Goal: Information Seeking & Learning: Learn about a topic

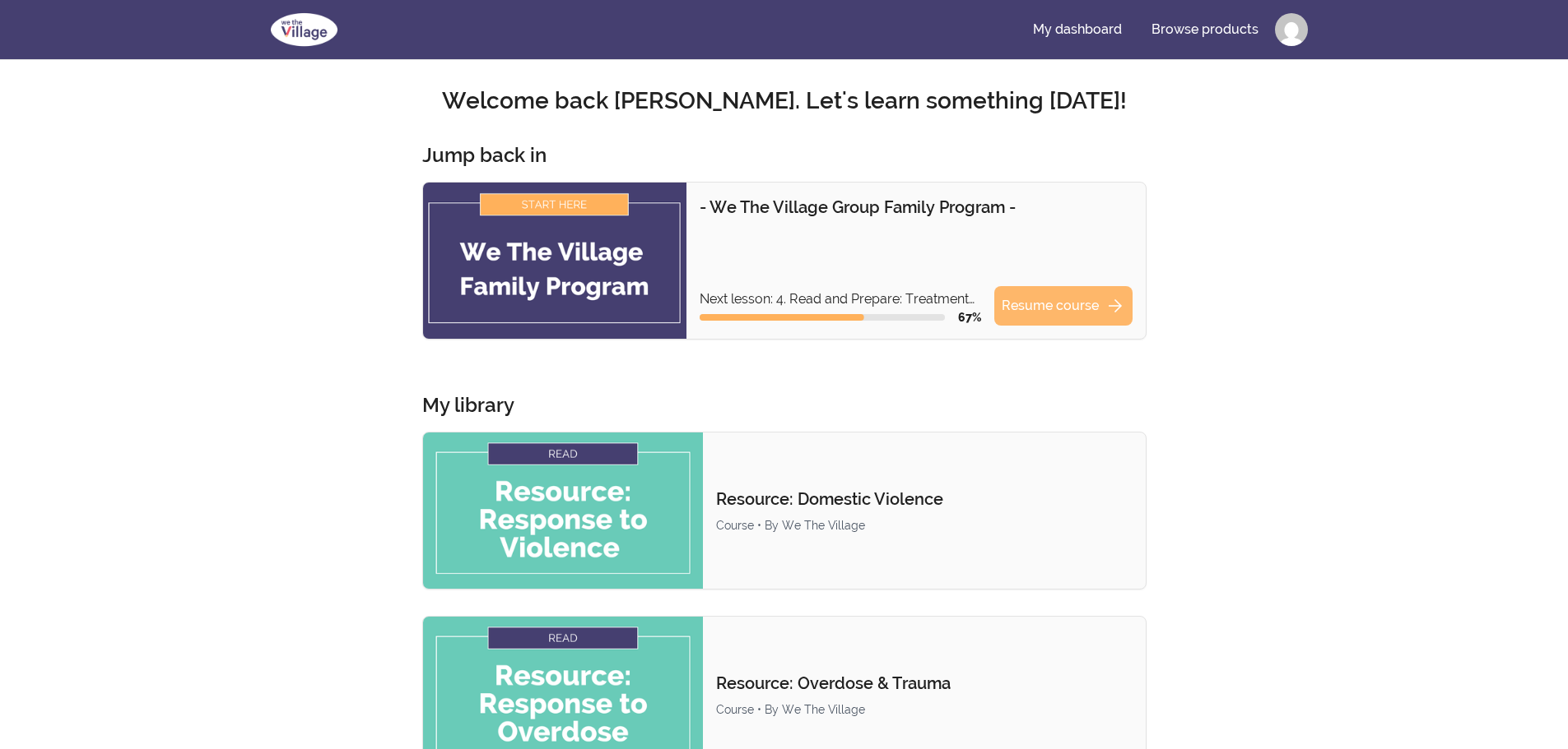
click at [606, 181] on link "Resume course arrow_forward" at bounding box center [1063, 306] width 138 height 40
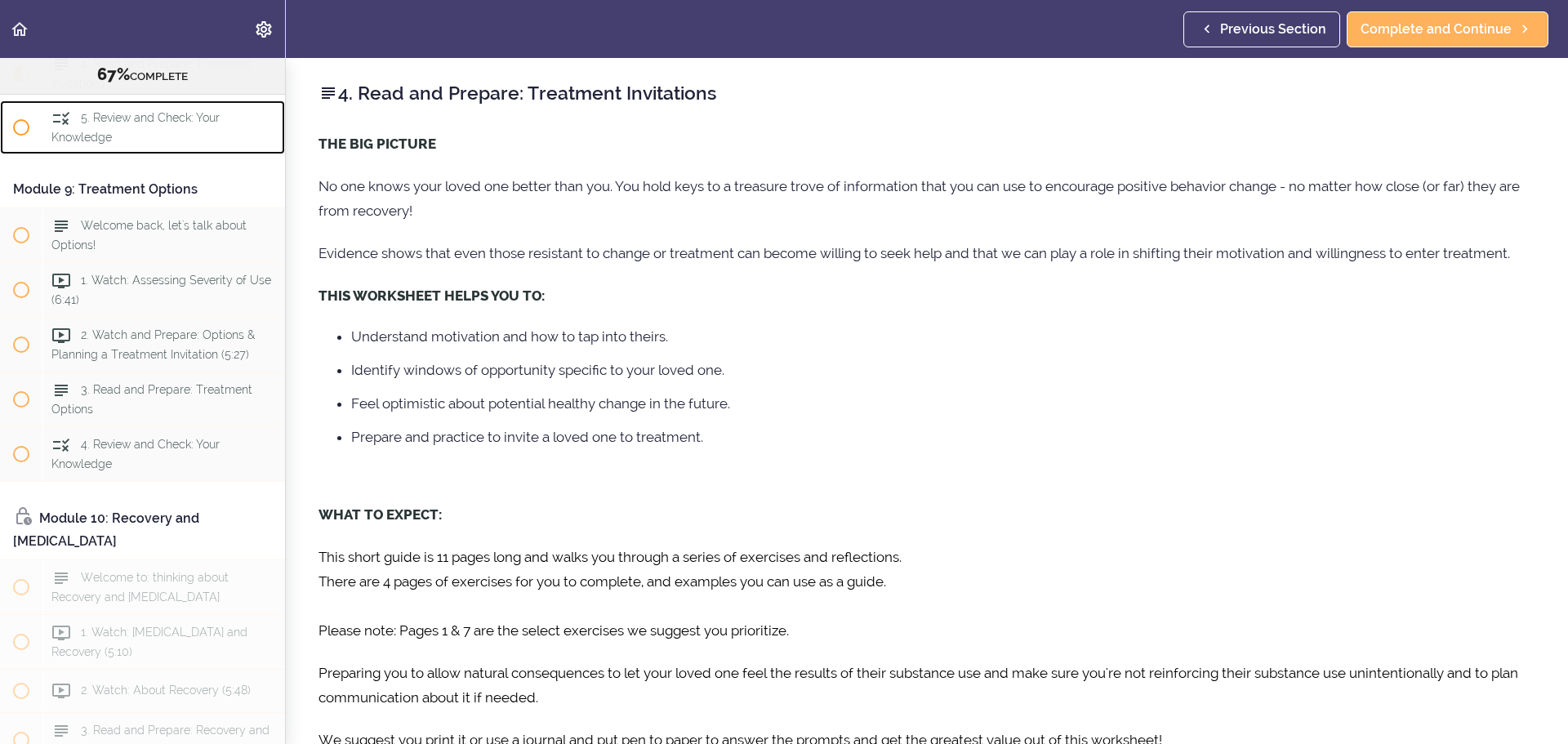
click at [145, 144] on span "5. Review and Check: Your Knowledge" at bounding box center [135, 127] width 168 height 32
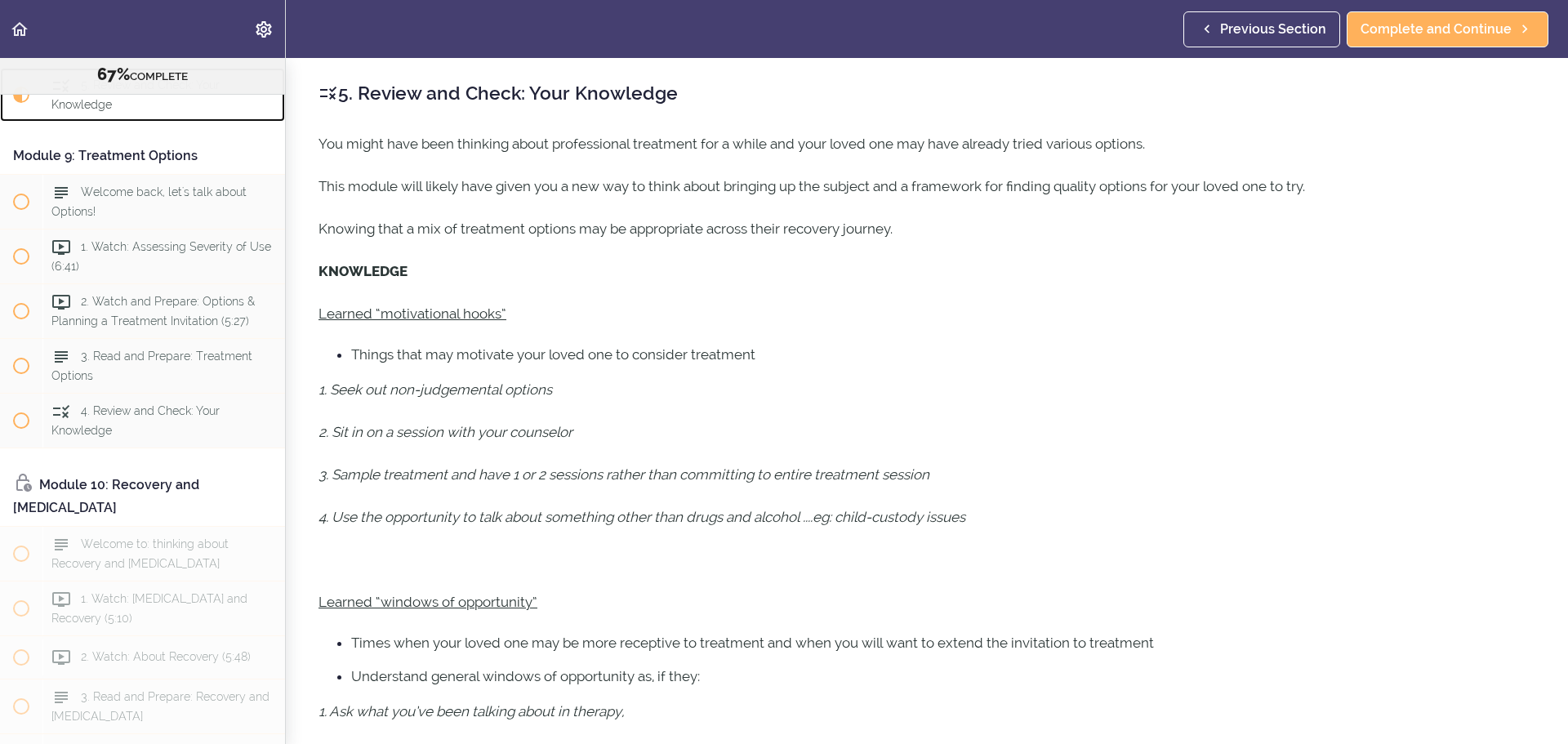
scroll to position [3014, 0]
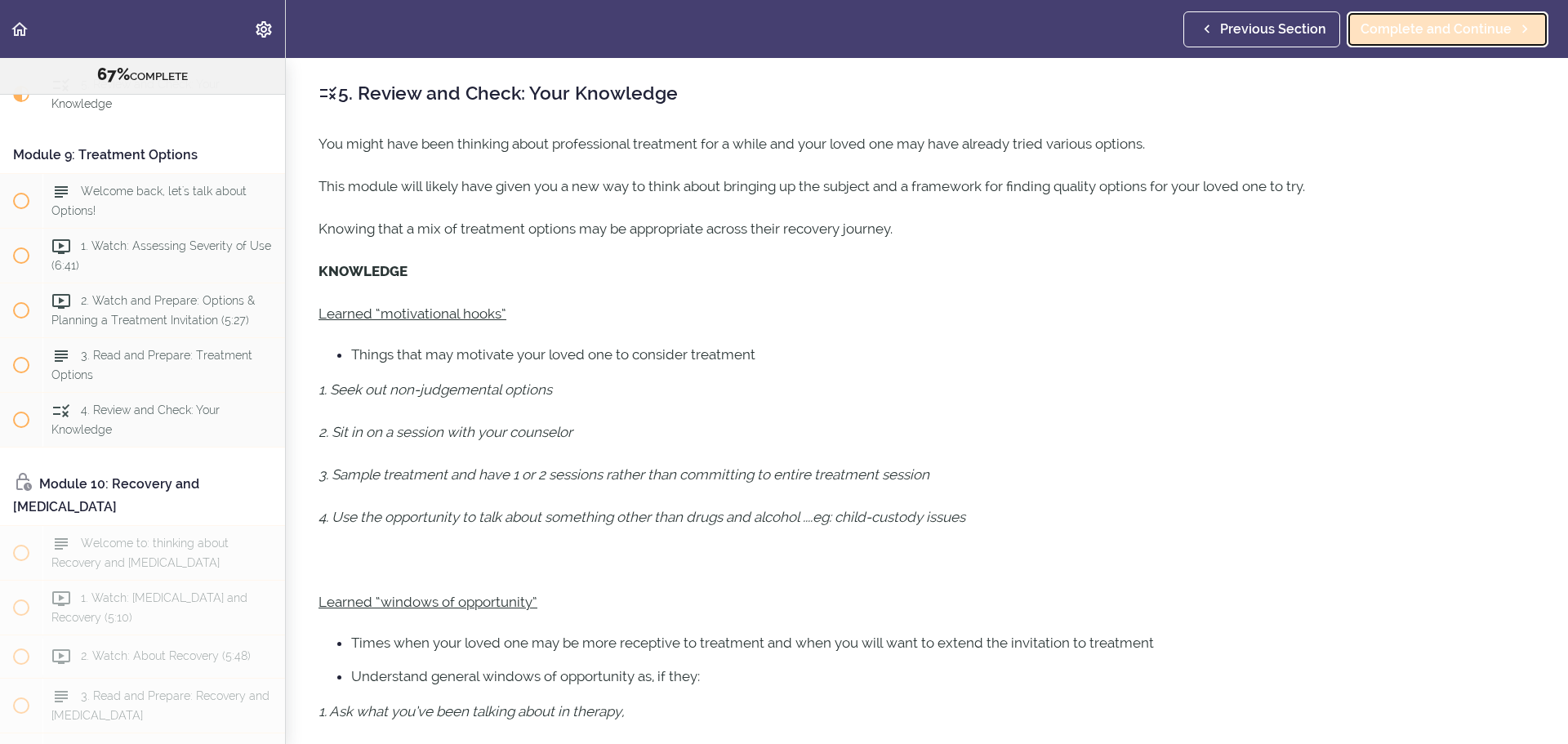
click at [1458, 28] on span "Complete and Continue" at bounding box center [1435, 28] width 151 height 19
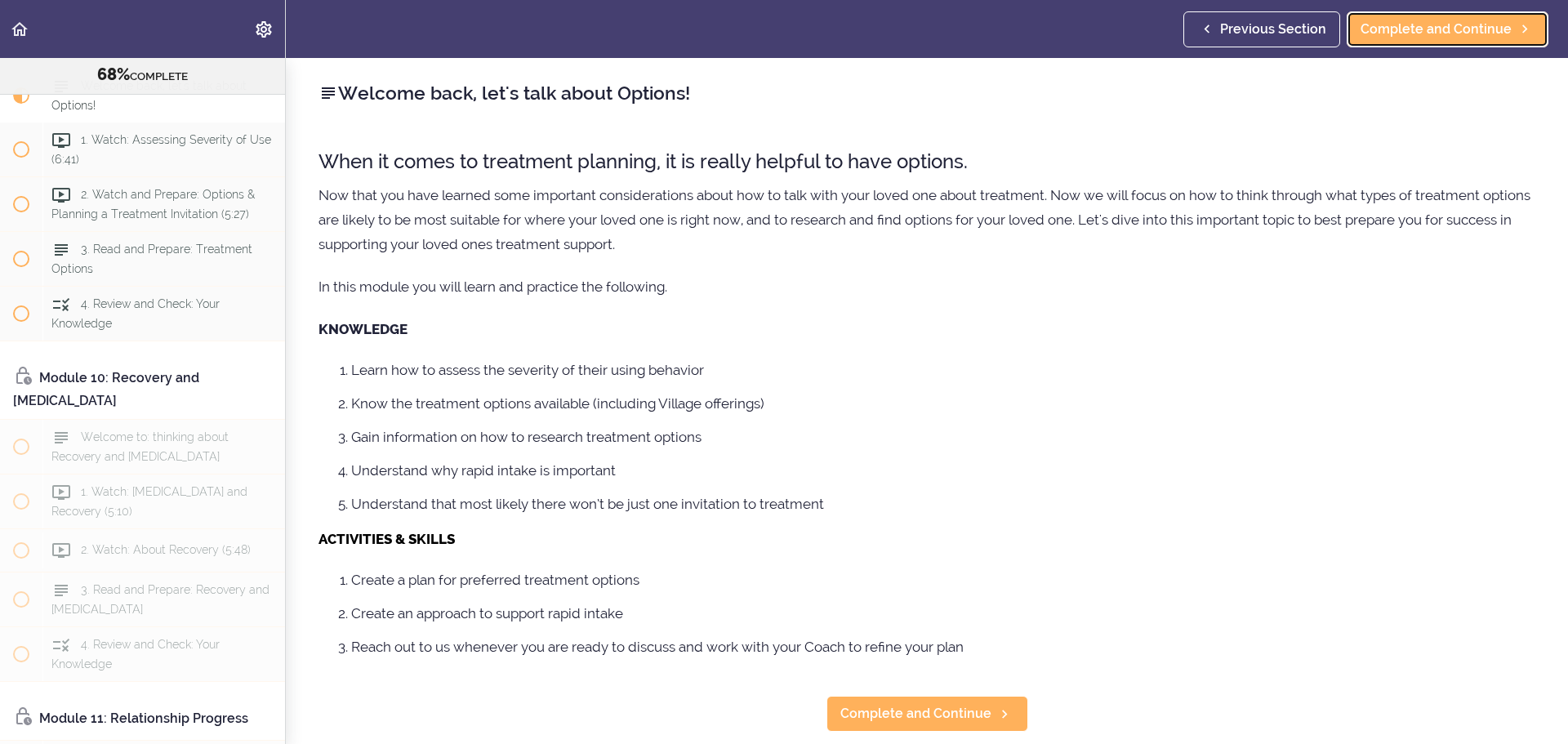
scroll to position [3121, 0]
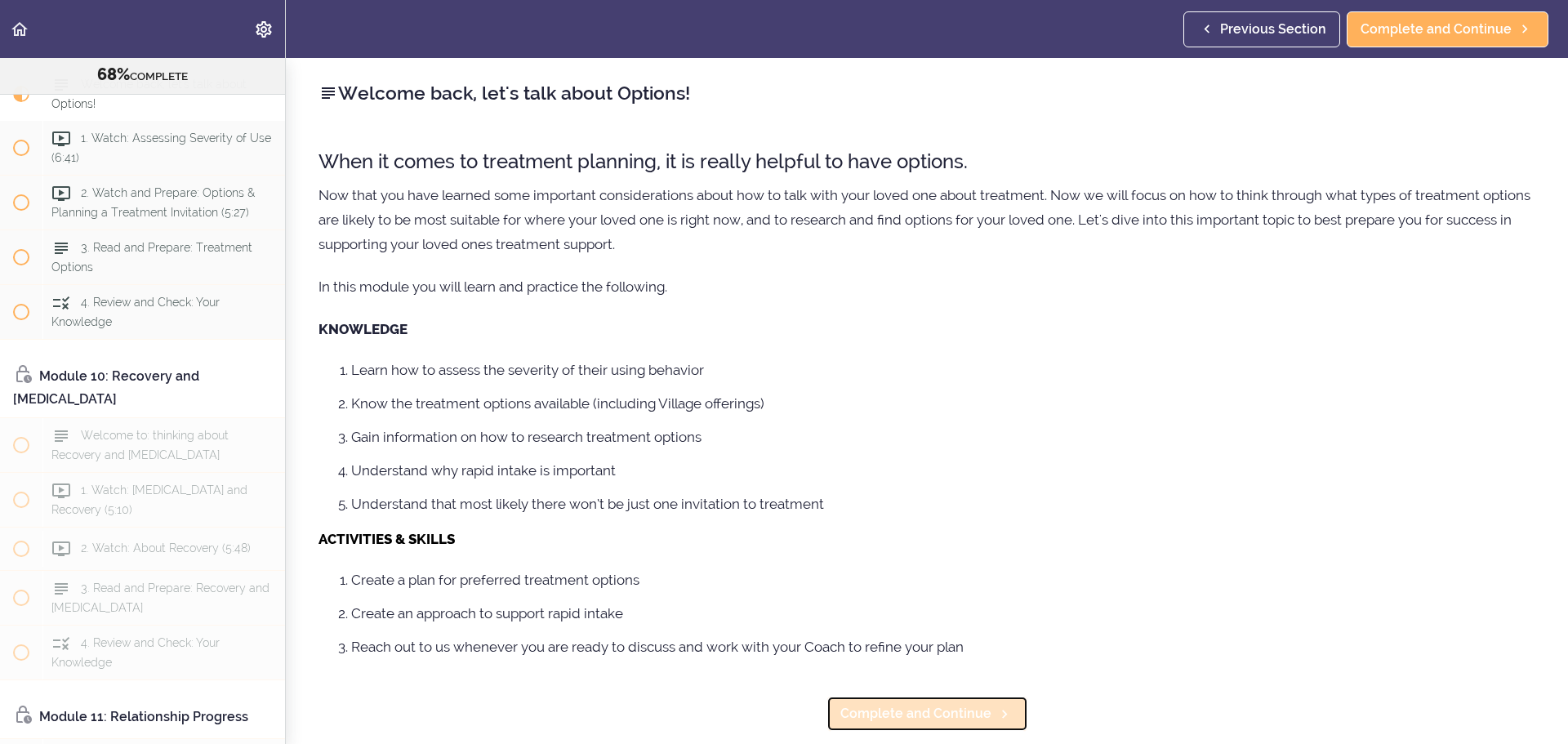
click at [933, 713] on span "Complete and Continue" at bounding box center [916, 714] width 151 height 19
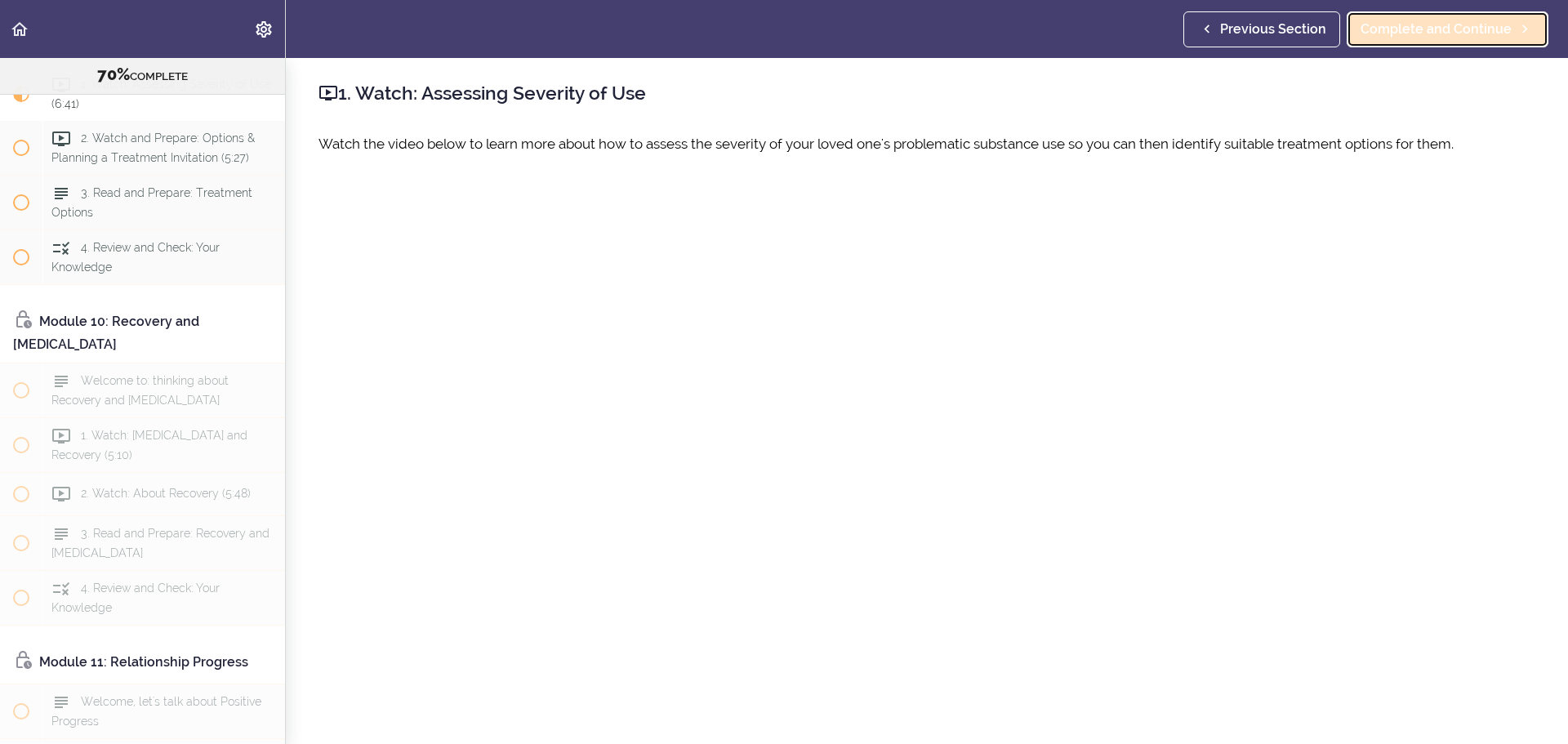
click at [1496, 39] on link "Complete and Continue" at bounding box center [1447, 28] width 202 height 36
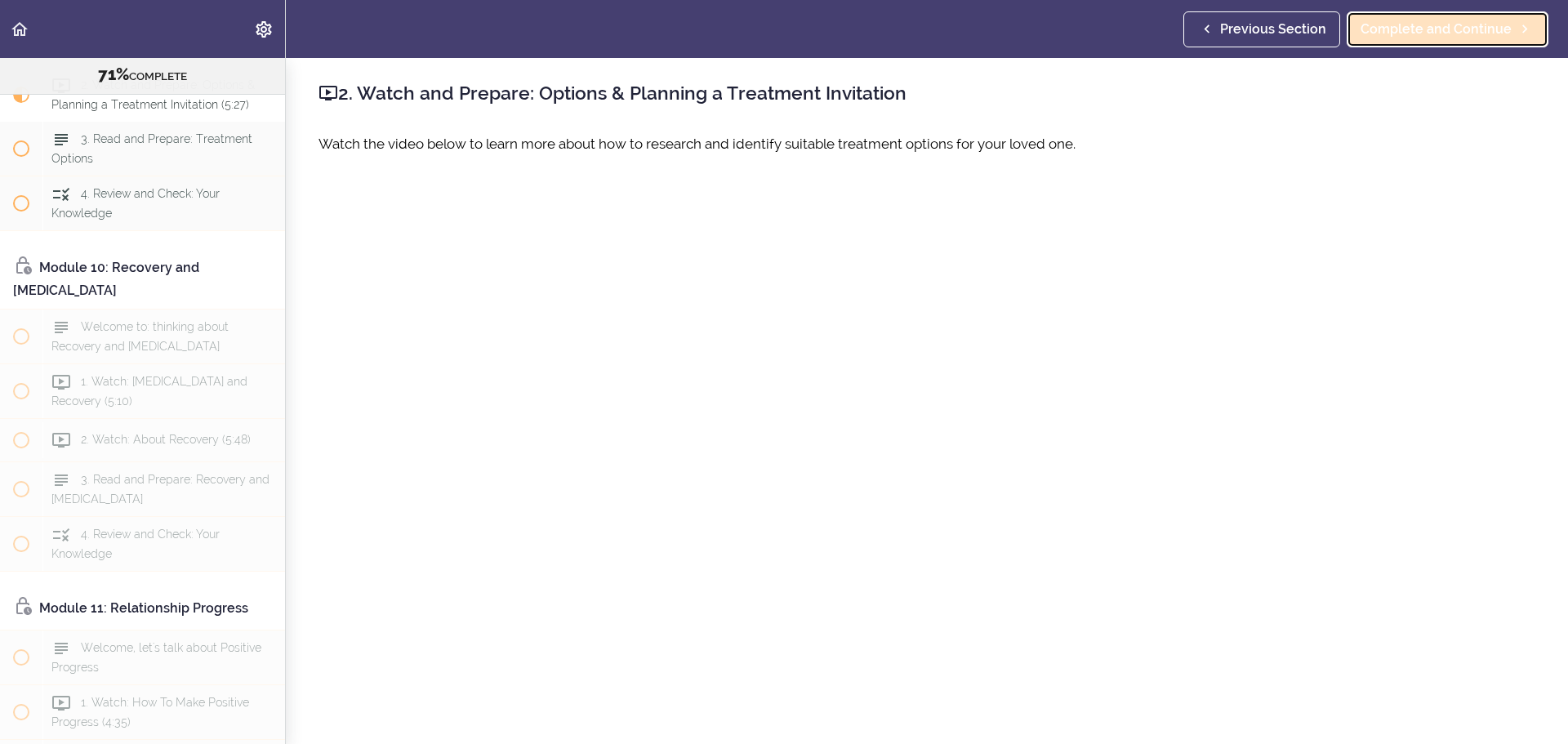
scroll to position [3230, 0]
click at [1149, 143] on p "Watch the video below to learn more about how to research and identify suitable…" at bounding box center [927, 144] width 1217 height 25
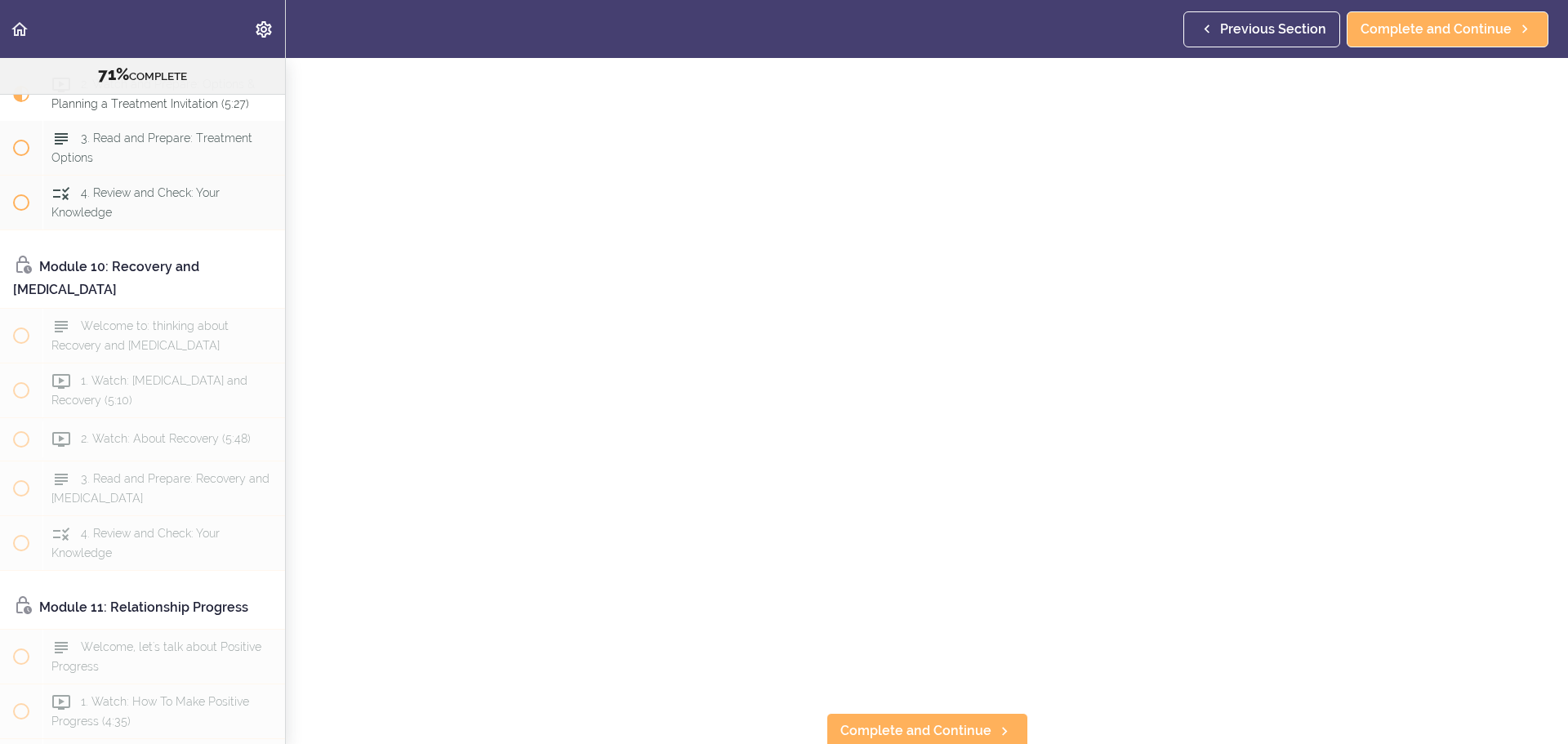
scroll to position [207, 0]
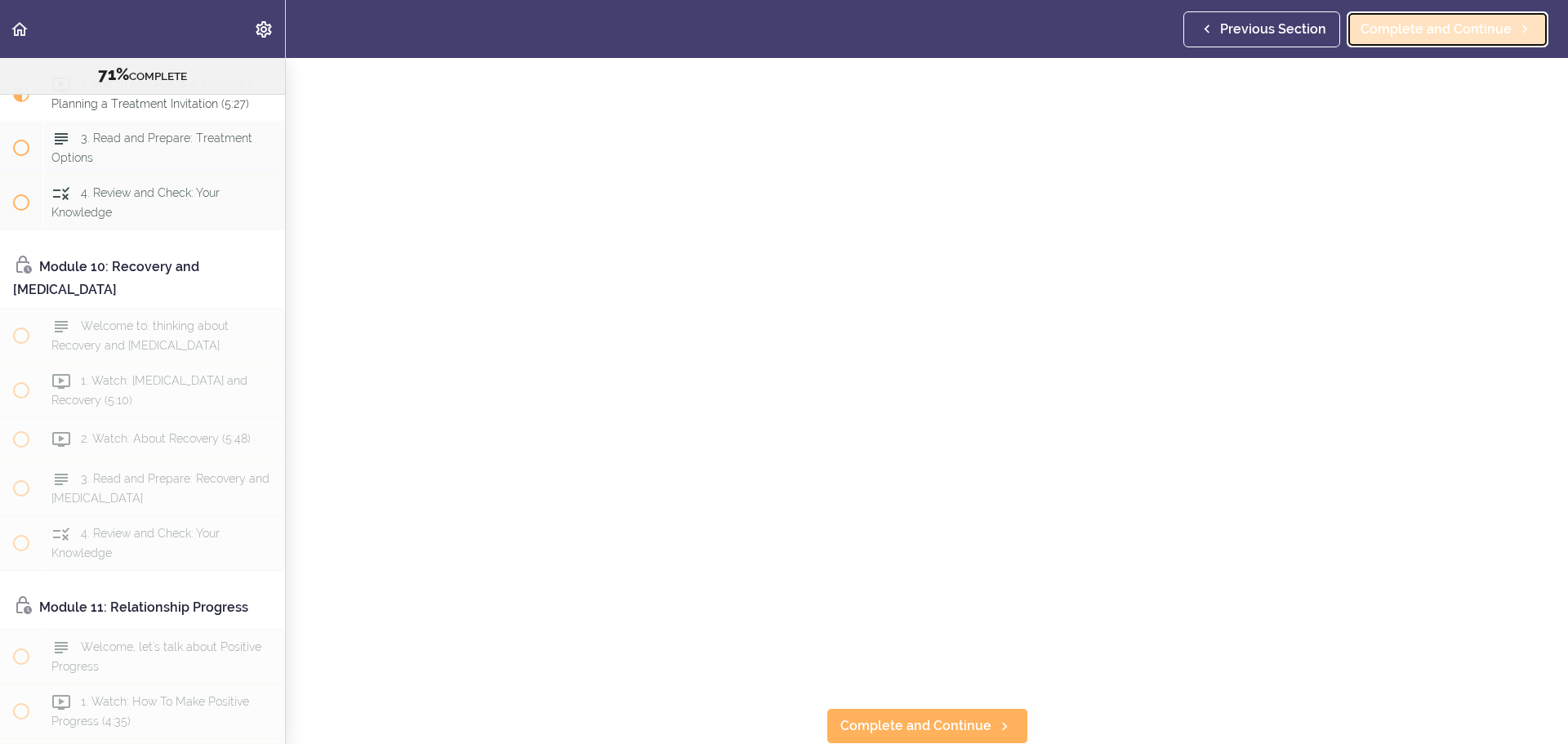
click at [1421, 29] on span "Complete and Continue" at bounding box center [1435, 28] width 151 height 19
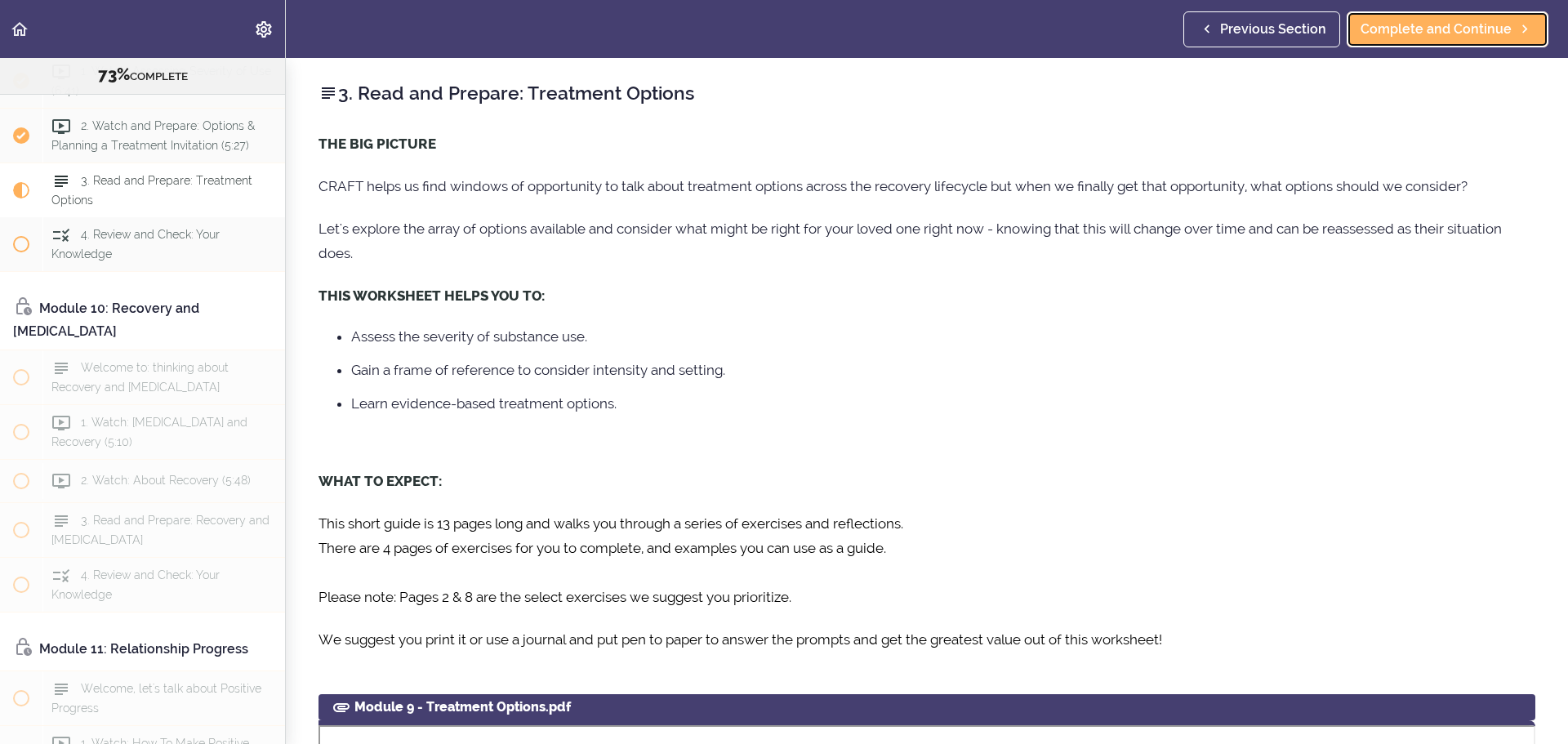
scroll to position [2959, 0]
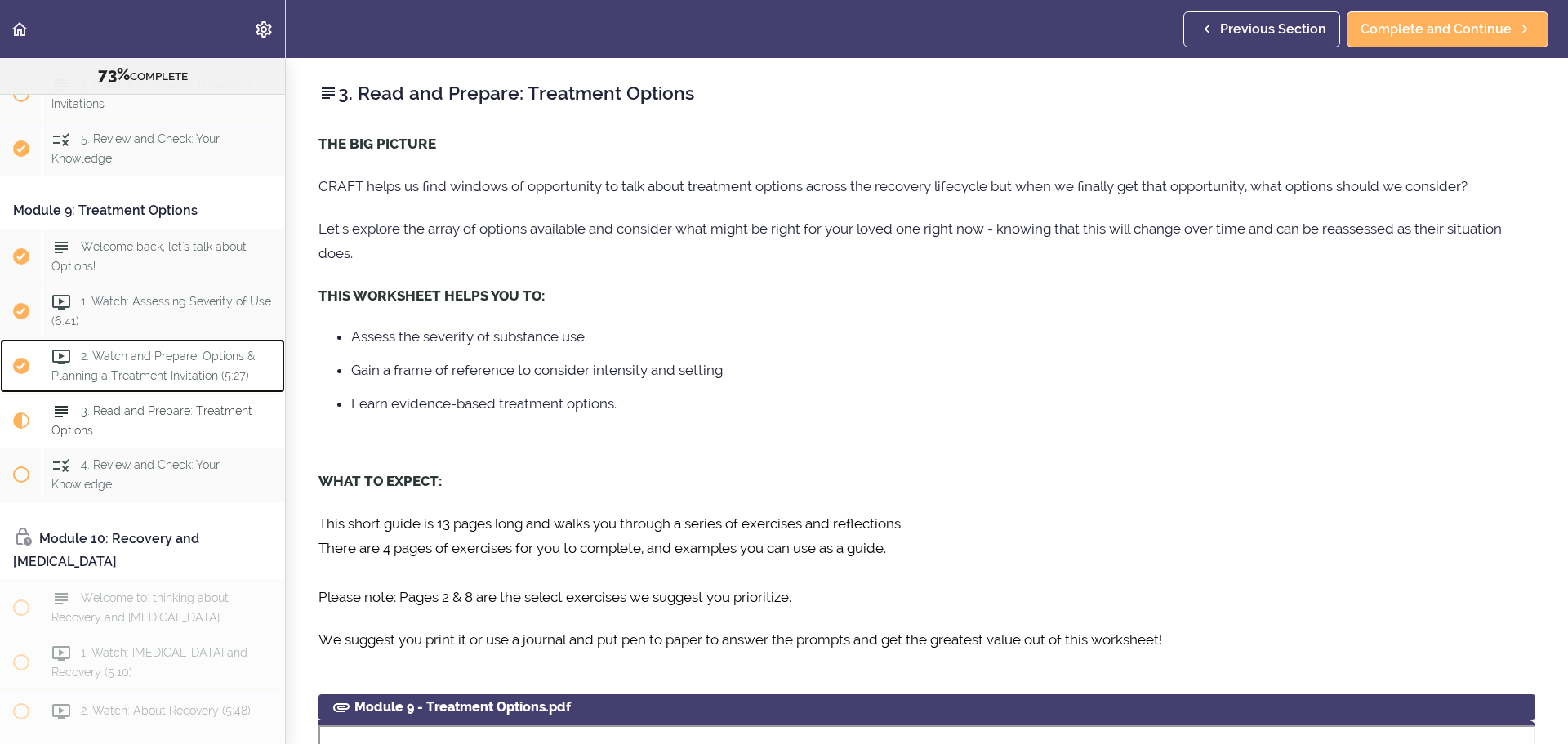
click at [178, 382] on span "2. Watch and Prepare: Options & Planning a Treatment Invitation (5:27)" at bounding box center [153, 365] width 203 height 32
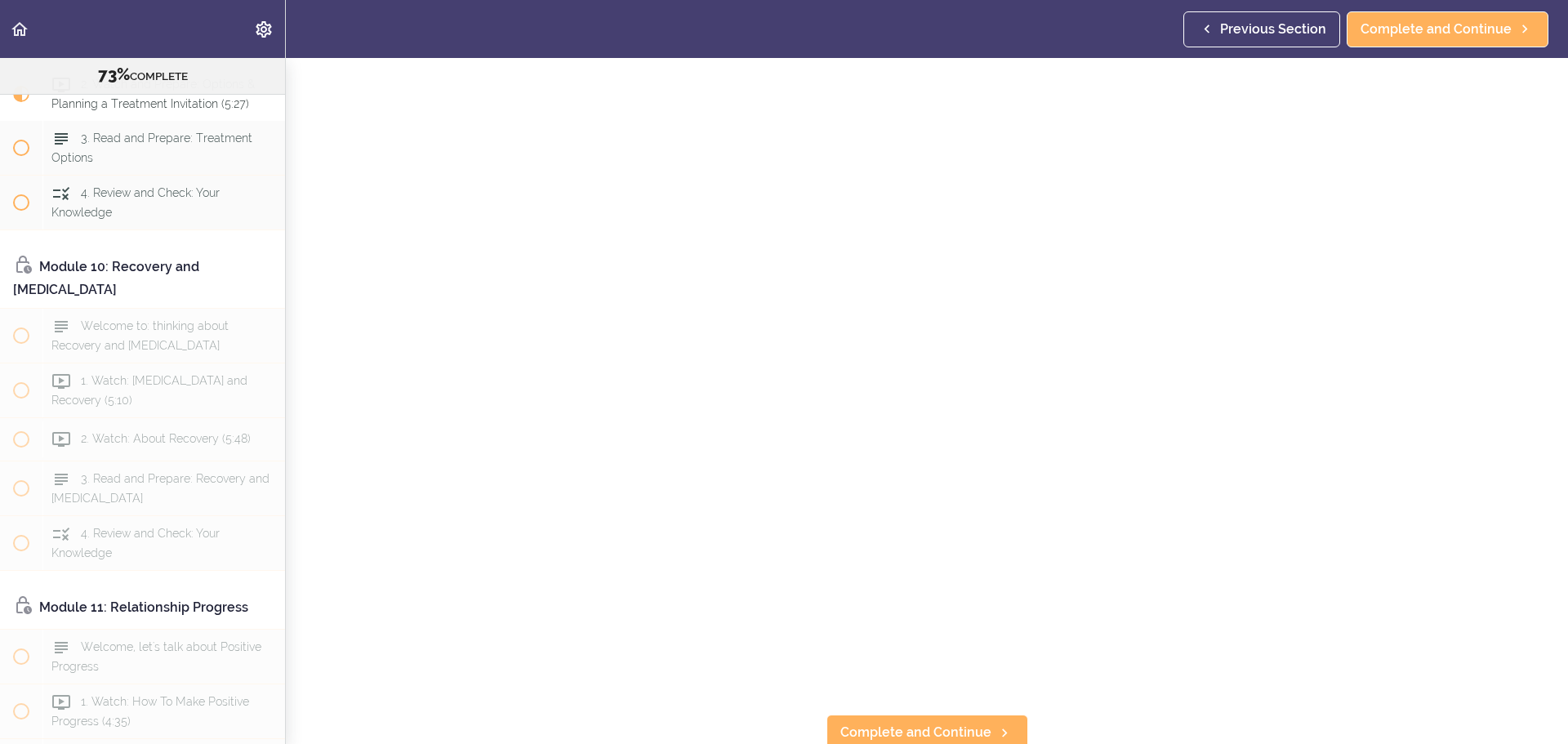
scroll to position [207, 0]
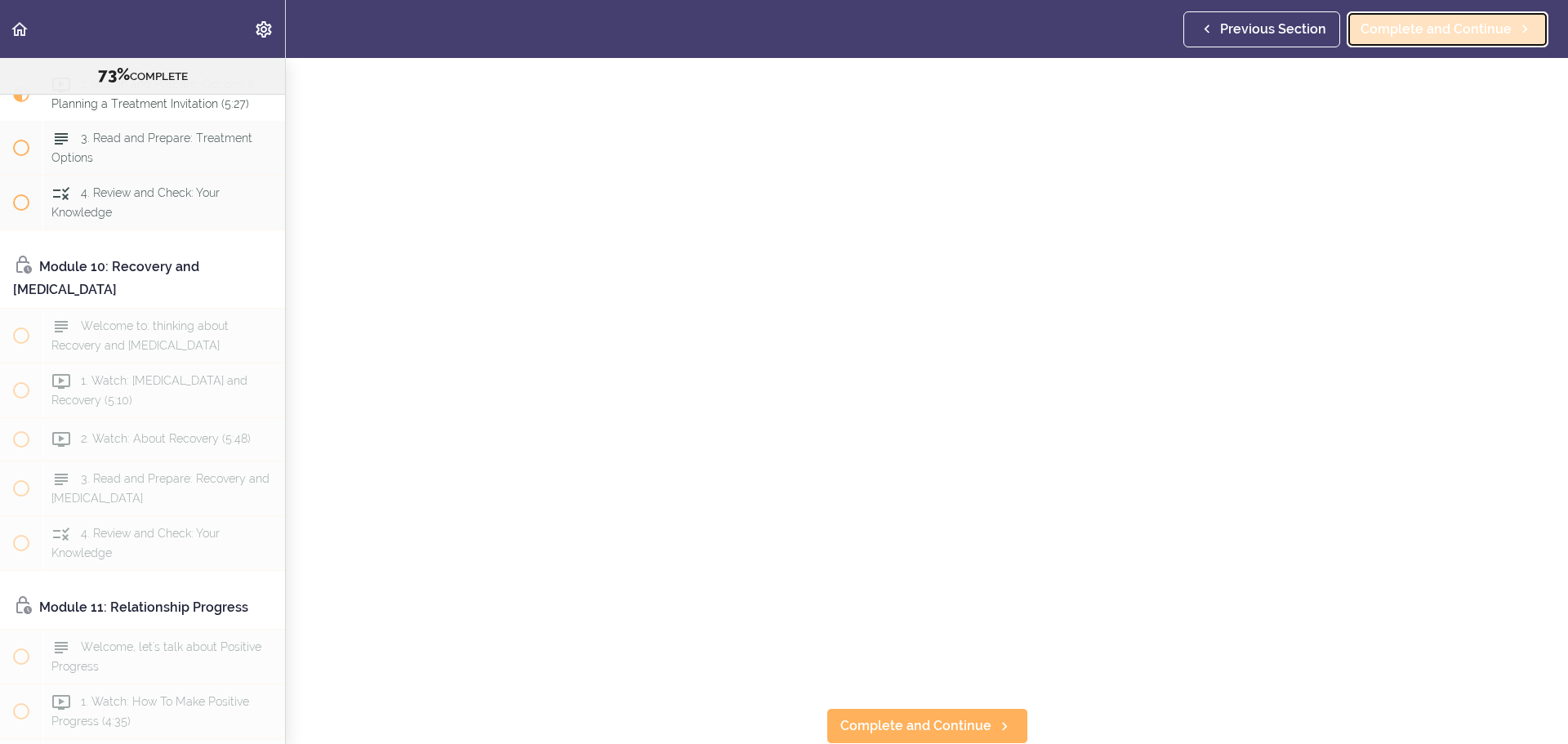
click at [1433, 34] on span "Complete and Continue" at bounding box center [1435, 28] width 151 height 19
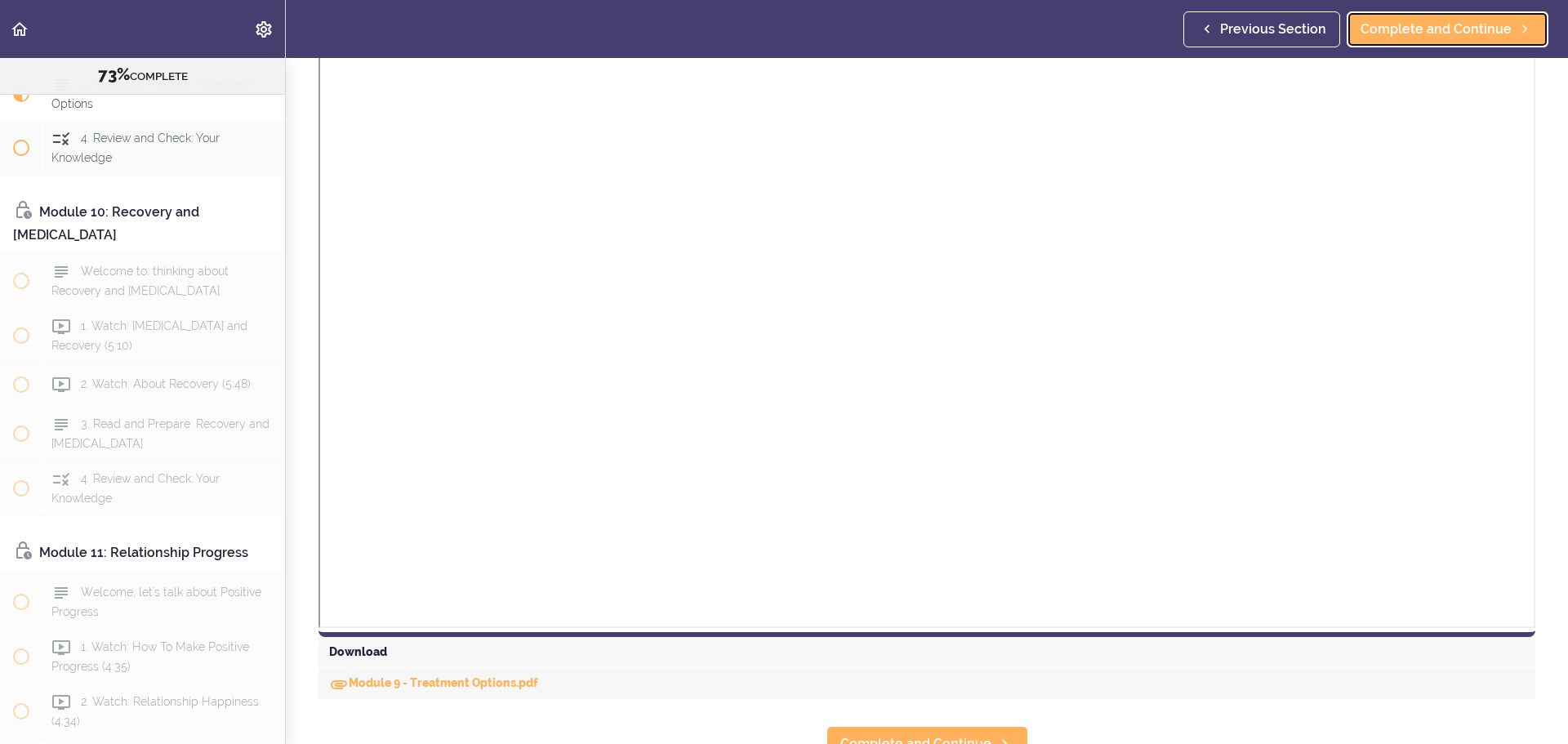
scroll to position [863, 0]
